Goal: Transaction & Acquisition: Purchase product/service

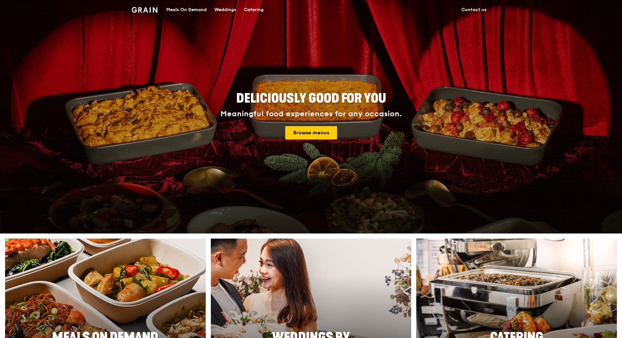
scroll to position [62, 0]
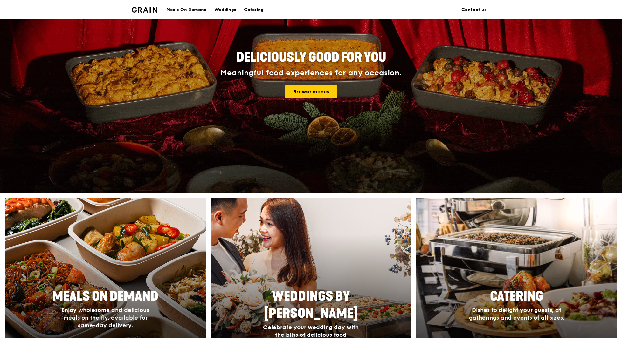
click at [255, 9] on div "Catering" at bounding box center [254, 9] width 20 height 19
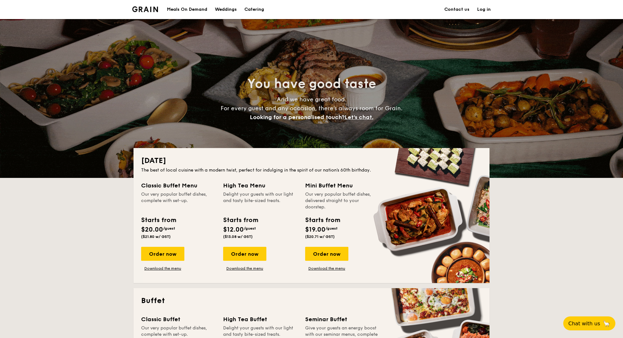
click at [173, 16] on div "Meals On Demand" at bounding box center [187, 9] width 40 height 19
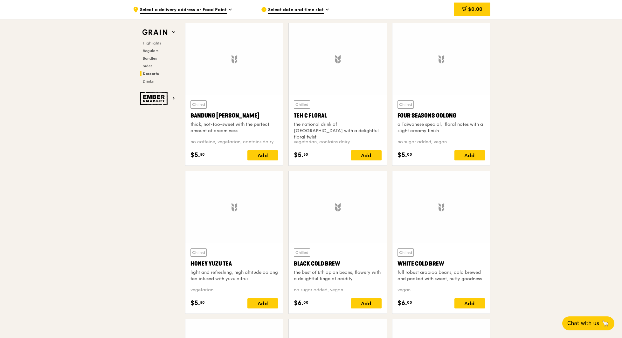
scroll to position [2557, 0]
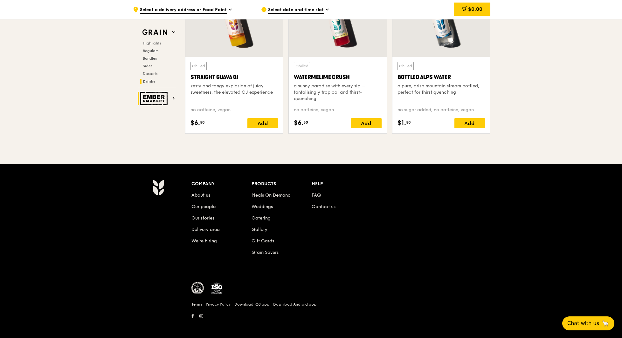
click at [150, 93] on img at bounding box center [154, 98] width 29 height 13
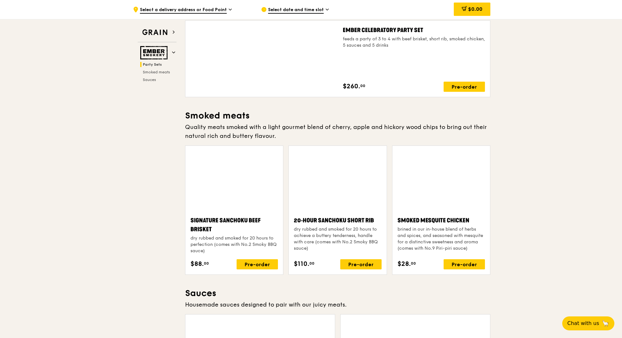
scroll to position [78, 0]
